Goal: Unclear

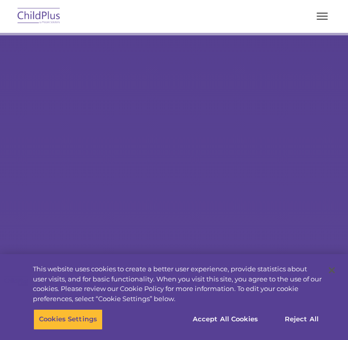
type input ""
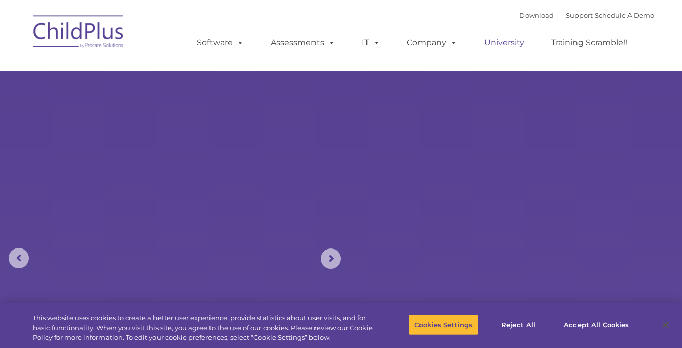
select select "MEDIUM"
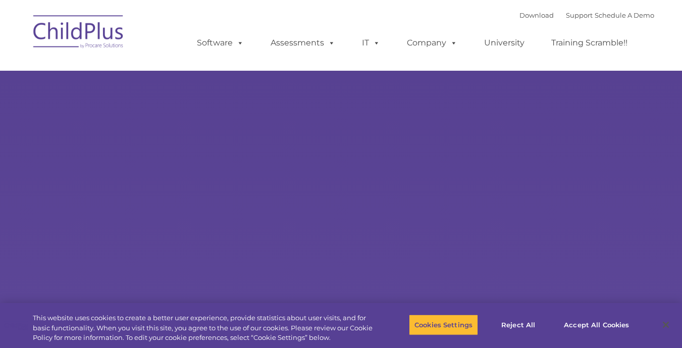
type input ""
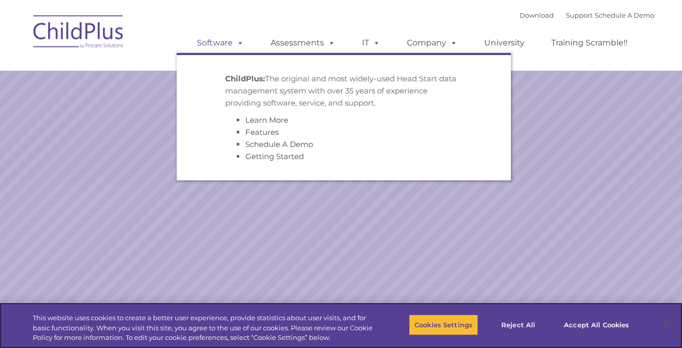
select select "MEDIUM"
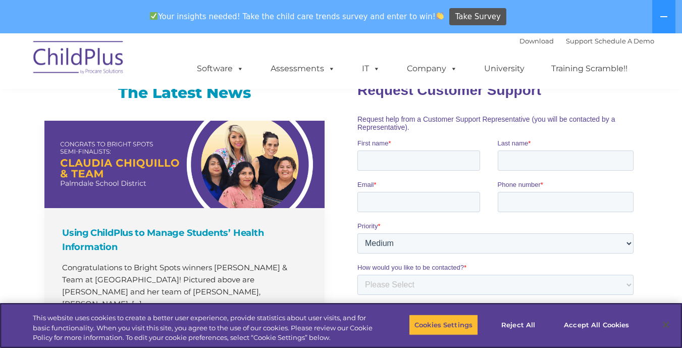
scroll to position [446, 0]
